Goal: Navigation & Orientation: Find specific page/section

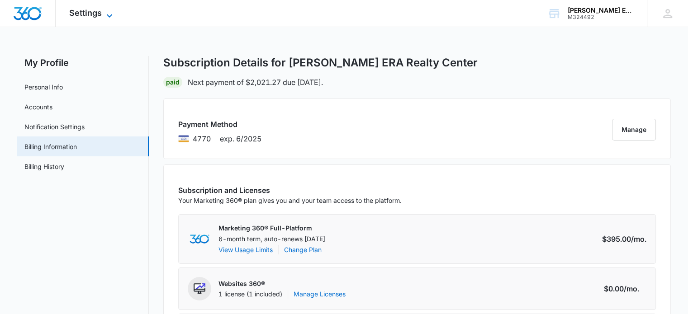
click at [95, 10] on span "Settings" at bounding box center [85, 12] width 33 height 9
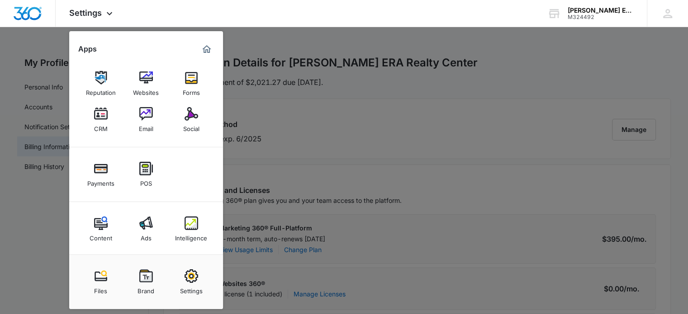
click at [345, 134] on div at bounding box center [344, 157] width 688 height 314
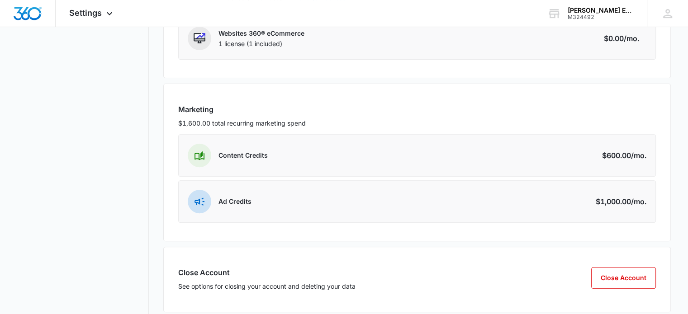
scroll to position [309, 0]
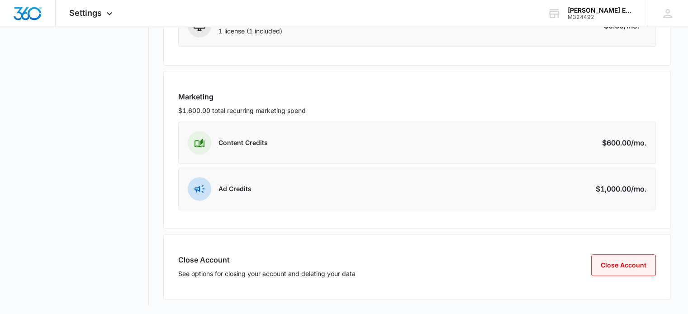
click at [608, 255] on button "Close Account" at bounding box center [623, 266] width 65 height 22
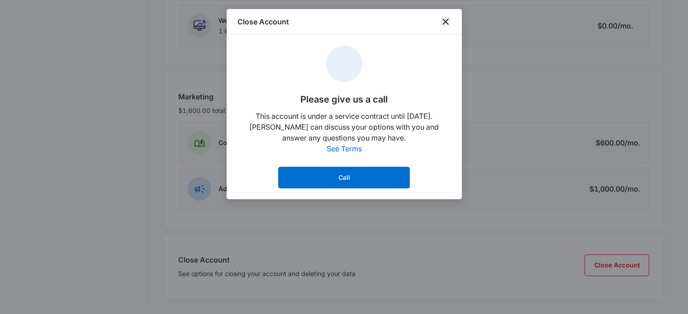
click at [445, 23] on icon "close" at bounding box center [445, 21] width 11 height 11
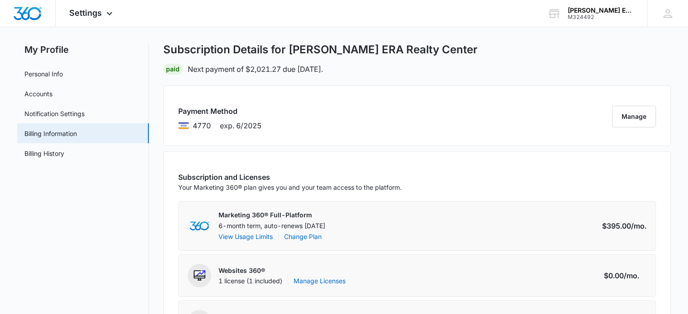
scroll to position [0, 0]
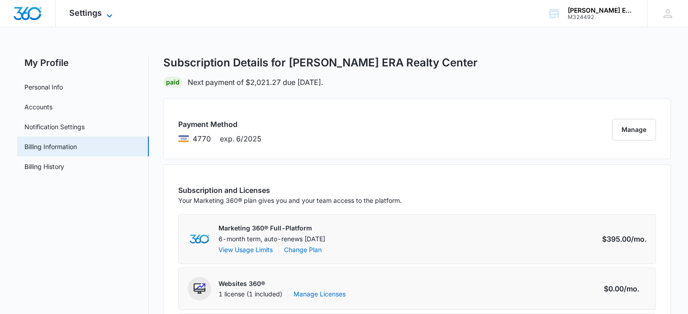
click at [93, 16] on span "Settings" at bounding box center [85, 12] width 33 height 9
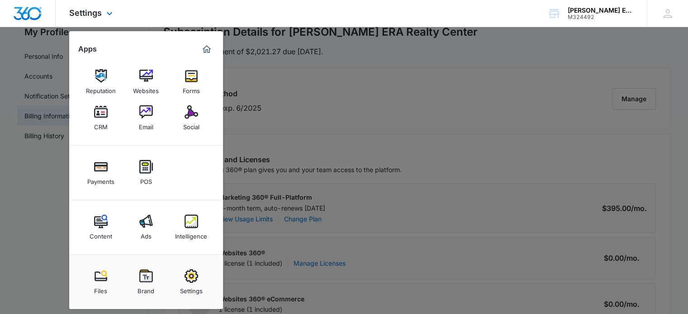
scroll to position [45, 0]
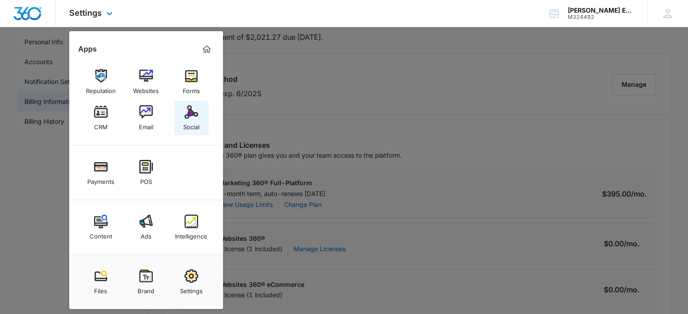
click at [184, 118] on img at bounding box center [191, 112] width 14 height 14
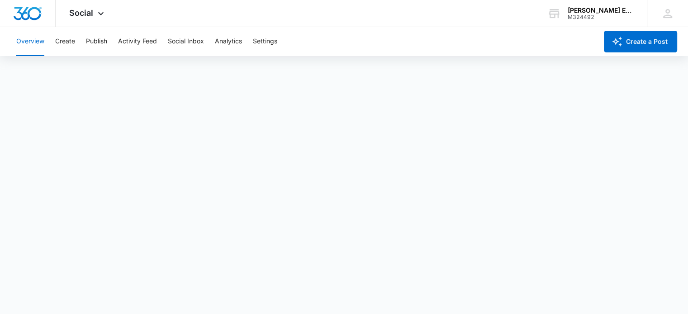
click at [206, 41] on div "Overview Create Publish Activity Feed Social Inbox Analytics Settings" at bounding box center [304, 41] width 586 height 29
click at [221, 42] on button "Analytics" at bounding box center [228, 41] width 27 height 29
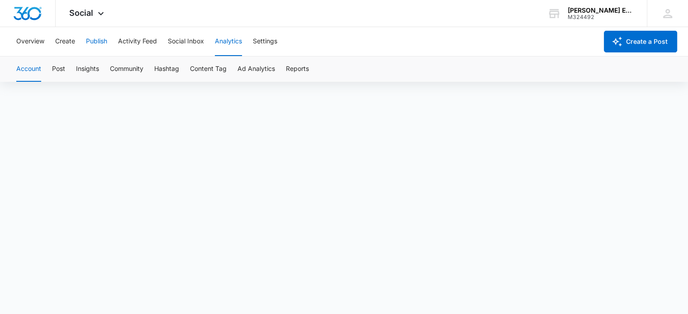
click at [90, 39] on button "Publish" at bounding box center [96, 41] width 21 height 29
click at [72, 42] on button "Create" at bounding box center [65, 41] width 20 height 29
